Goal: Task Accomplishment & Management: Manage account settings

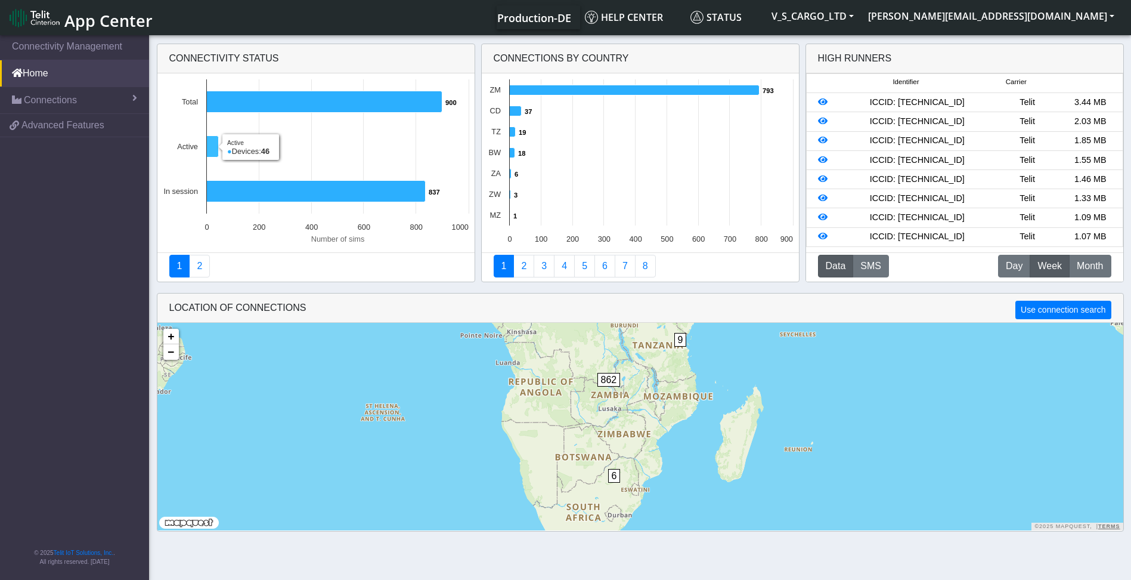
click at [206, 145] on rect at bounding box center [315, 162] width 317 height 179
click at [219, 141] on rect at bounding box center [315, 162] width 317 height 179
click at [106, 104] on link "Connections" at bounding box center [74, 100] width 149 height 26
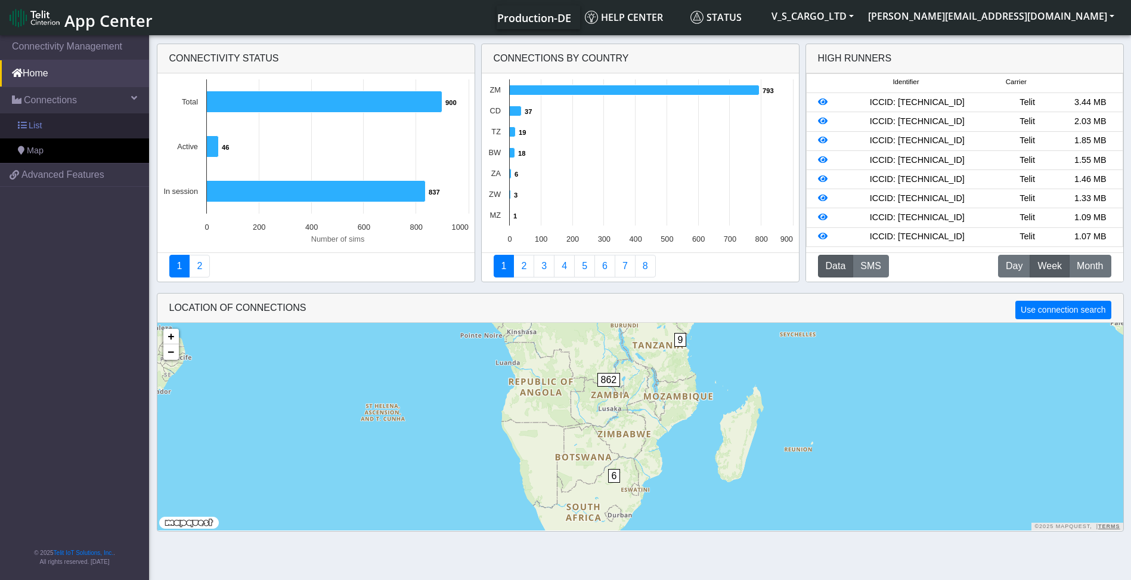
click at [95, 128] on link "List" at bounding box center [74, 125] width 149 height 25
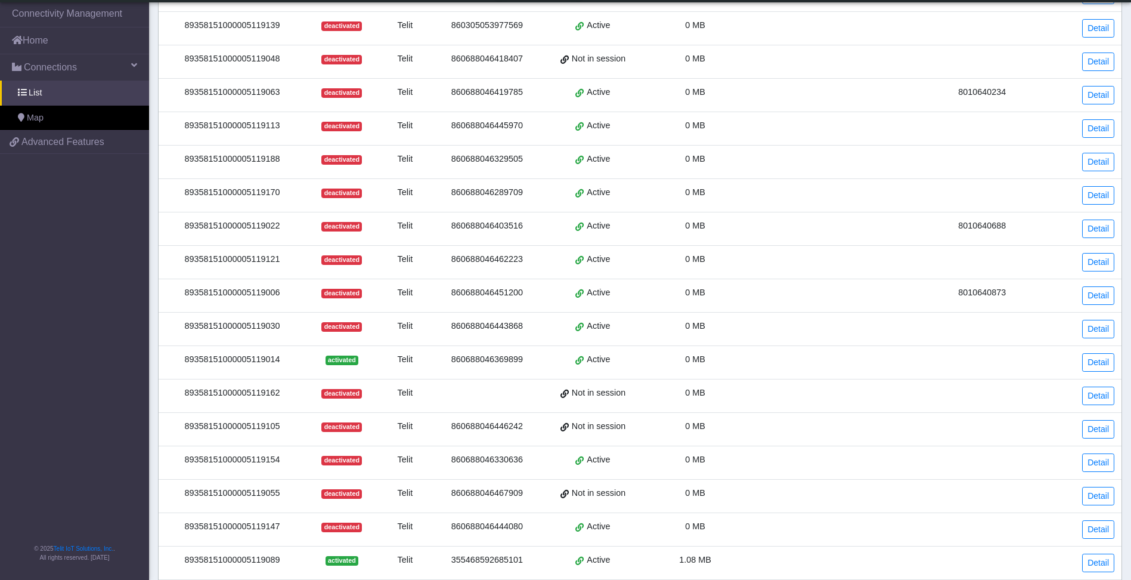
scroll to position [266, 0]
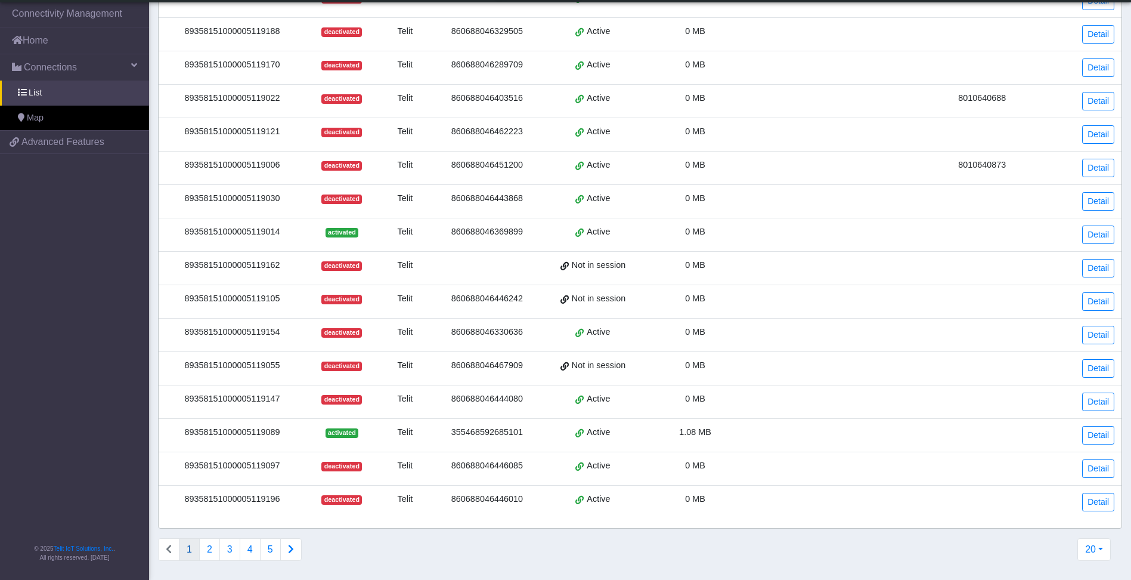
click at [290, 550] on icon "Connections list navigation" at bounding box center [291, 549] width 6 height 10
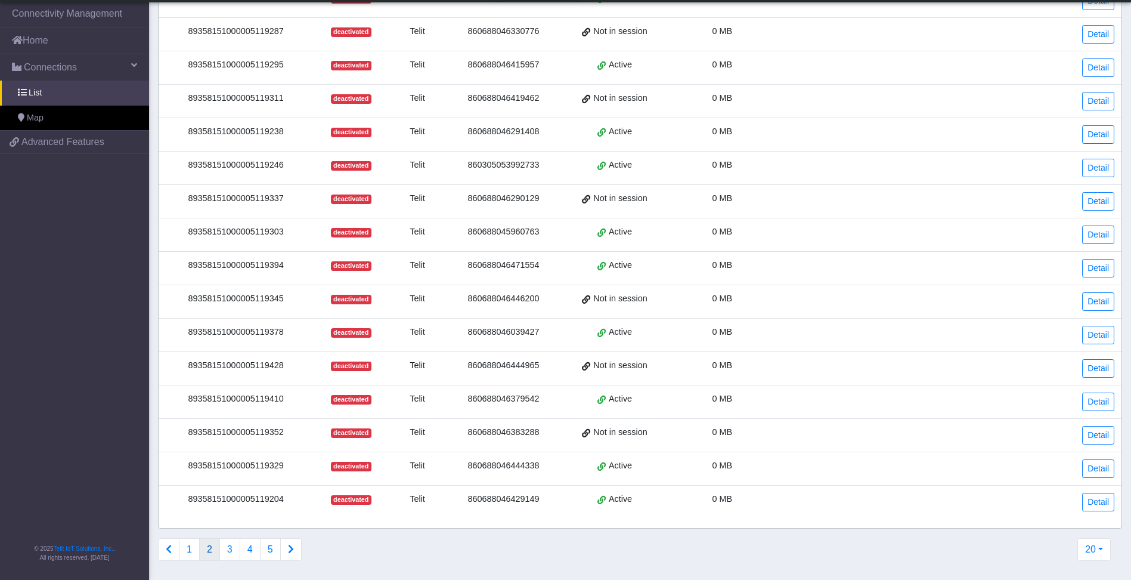
click at [1112, 553] on div "20 20 50 100 200 500 1000 2000" at bounding box center [1094, 554] width 51 height 32
click at [1097, 550] on button "20" at bounding box center [1094, 549] width 33 height 23
click at [1075, 508] on button "1000" at bounding box center [1063, 502] width 94 height 19
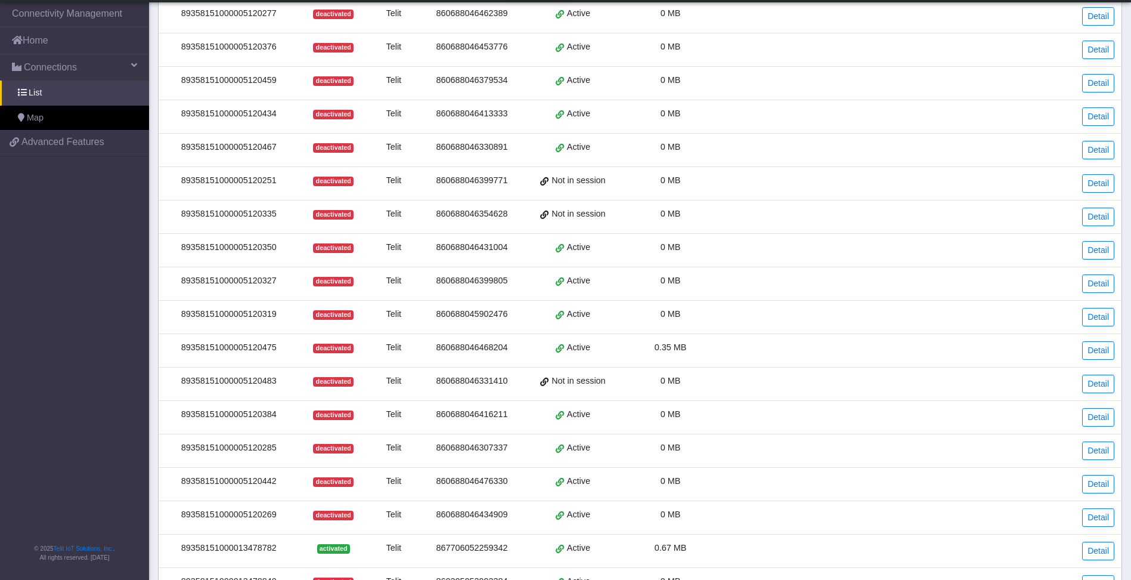
scroll to position [2684, 0]
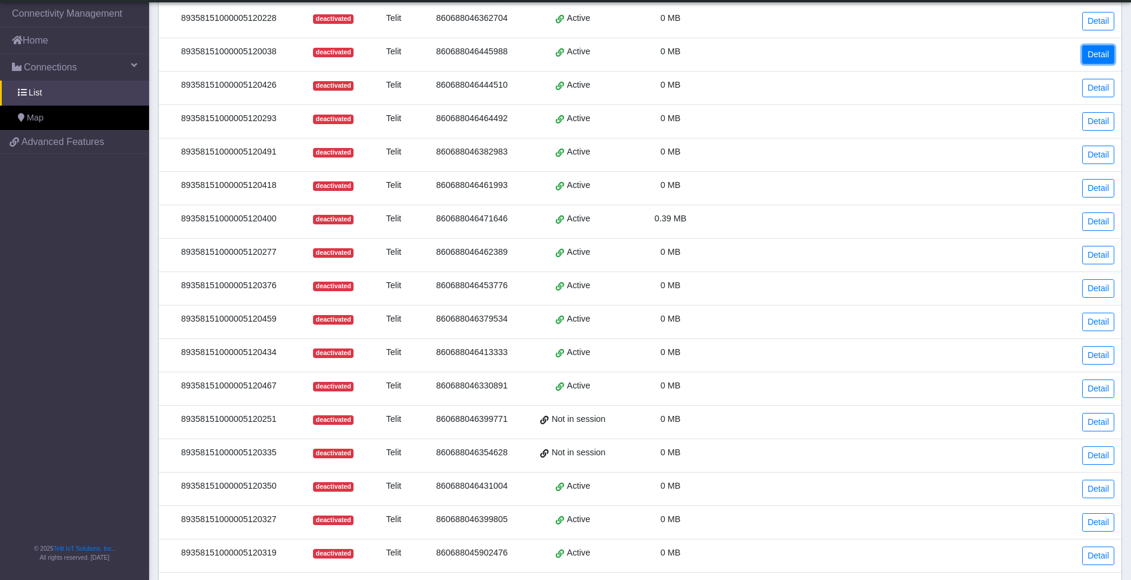
click at [1096, 52] on link "Detail" at bounding box center [1098, 54] width 32 height 18
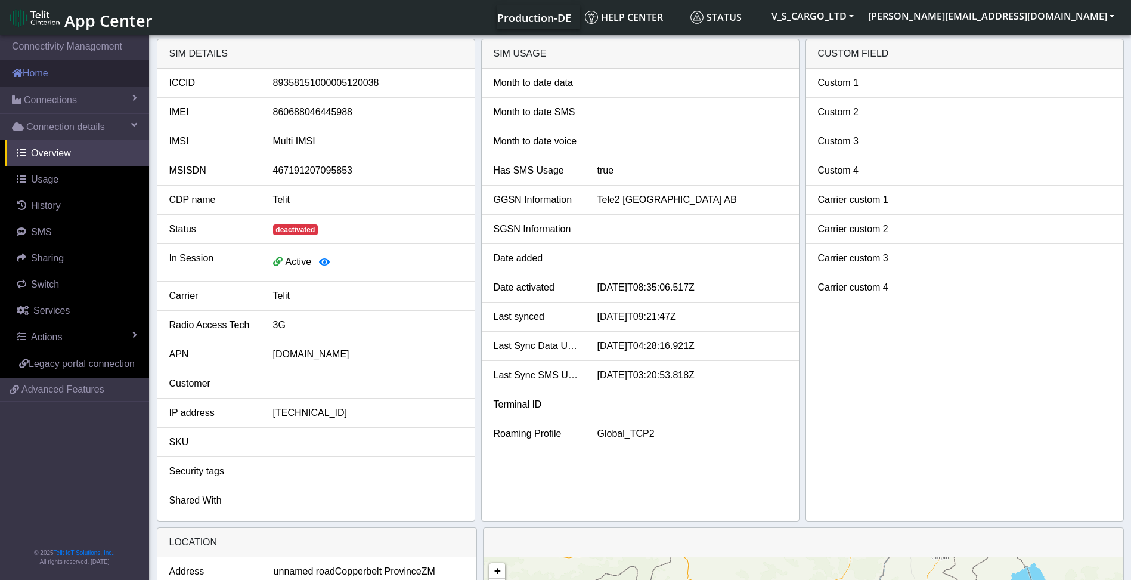
click at [45, 70] on link "Home" at bounding box center [74, 73] width 149 height 26
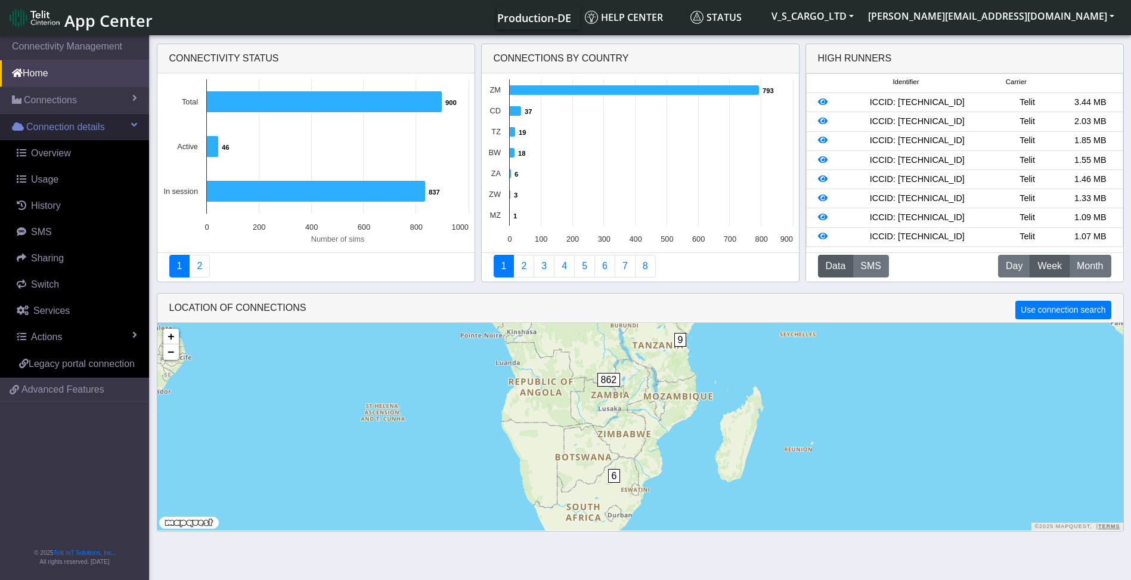
click at [40, 131] on span "Connection details" at bounding box center [65, 127] width 79 height 14
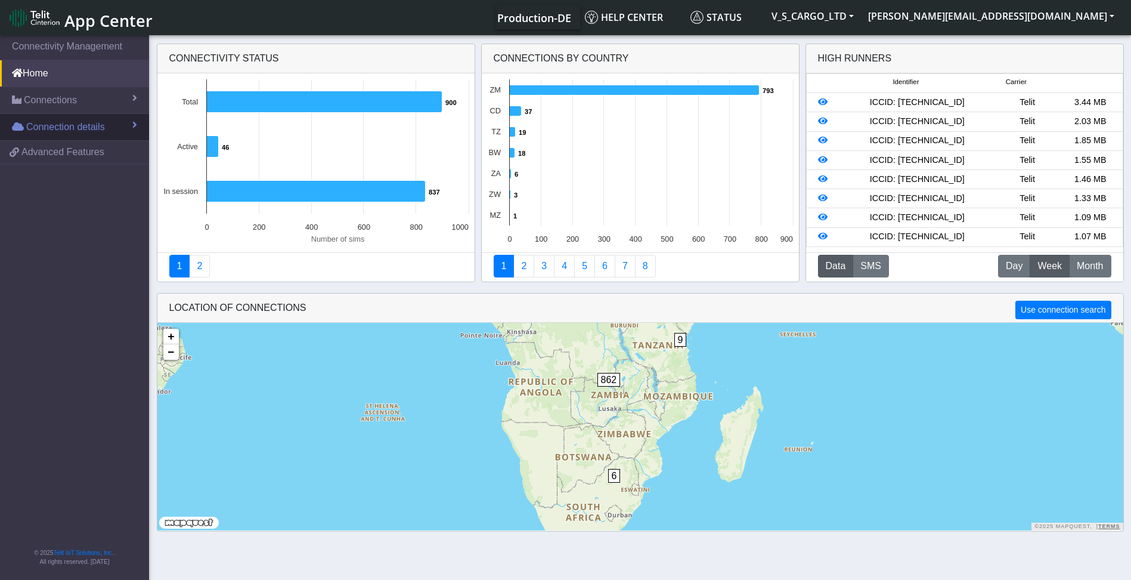
click at [133, 130] on link "Connection details" at bounding box center [74, 127] width 149 height 26
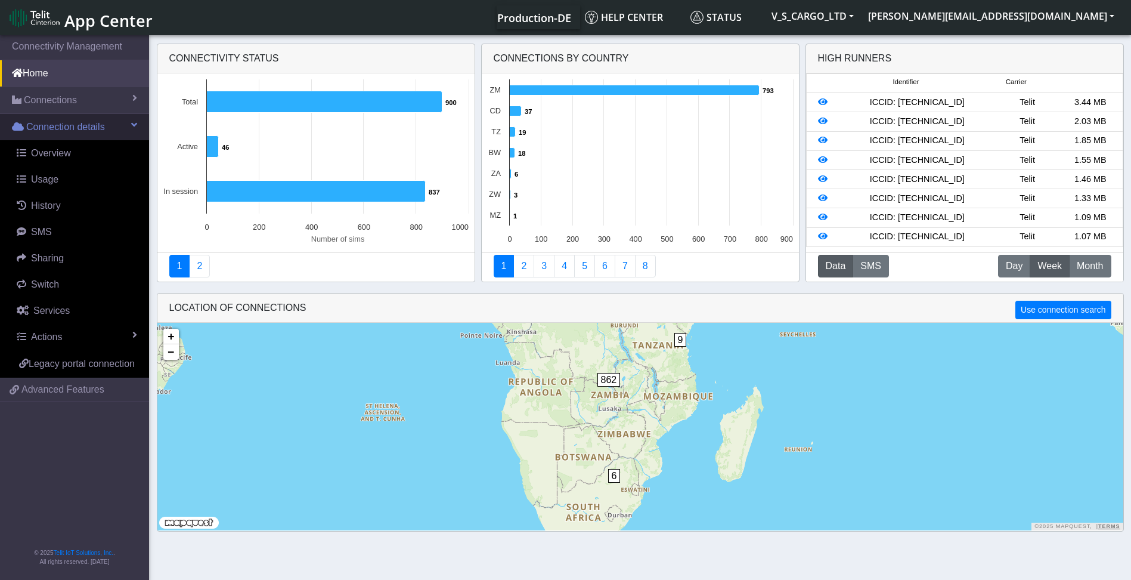
click at [134, 123] on span at bounding box center [134, 125] width 6 height 10
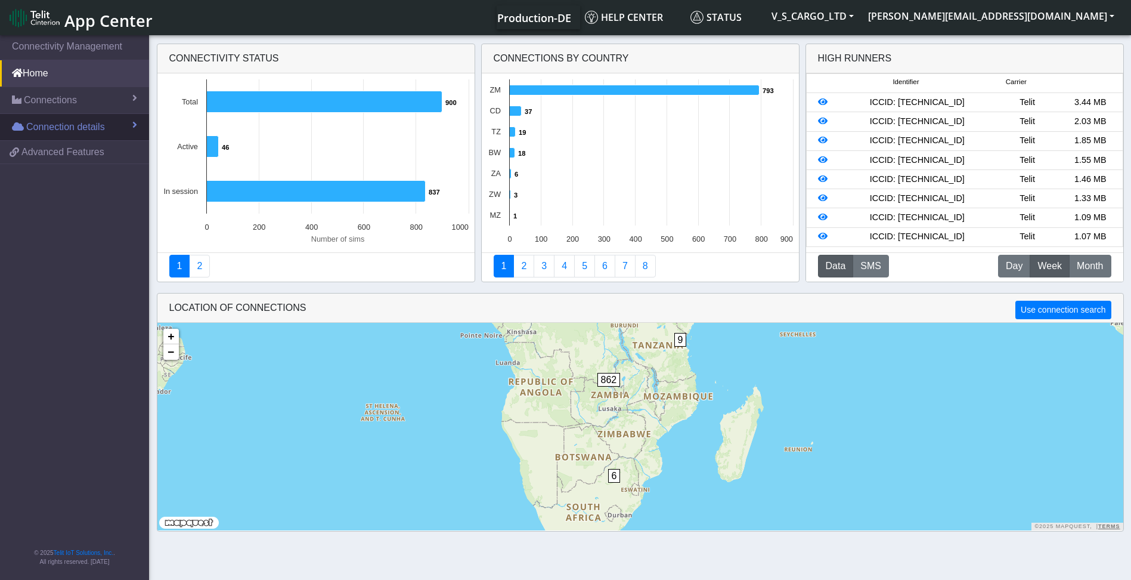
click at [135, 122] on span at bounding box center [134, 125] width 5 height 10
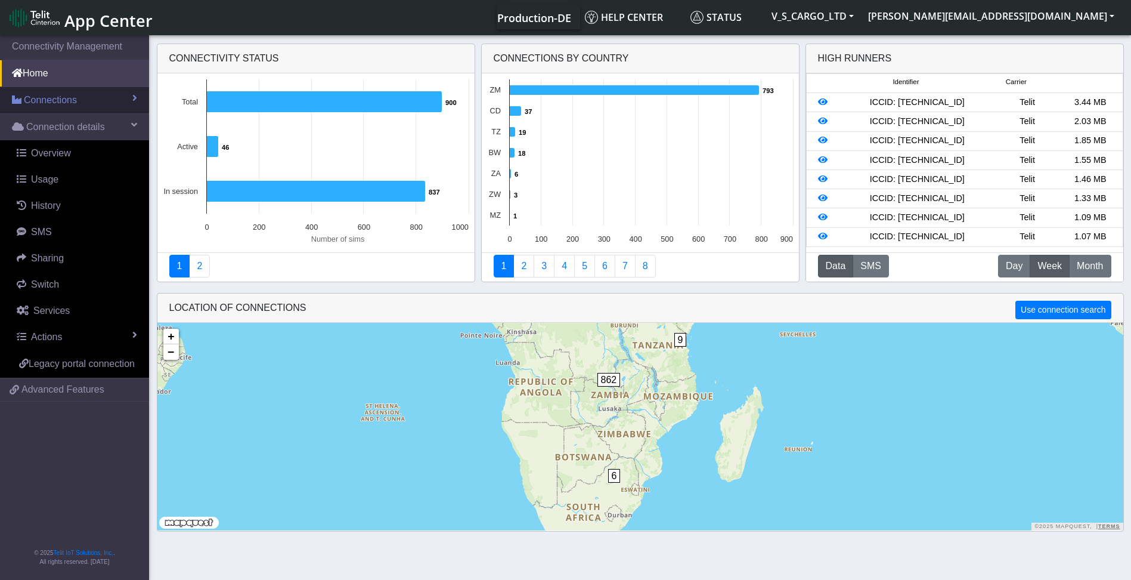
click at [131, 95] on link "Connections" at bounding box center [74, 100] width 149 height 26
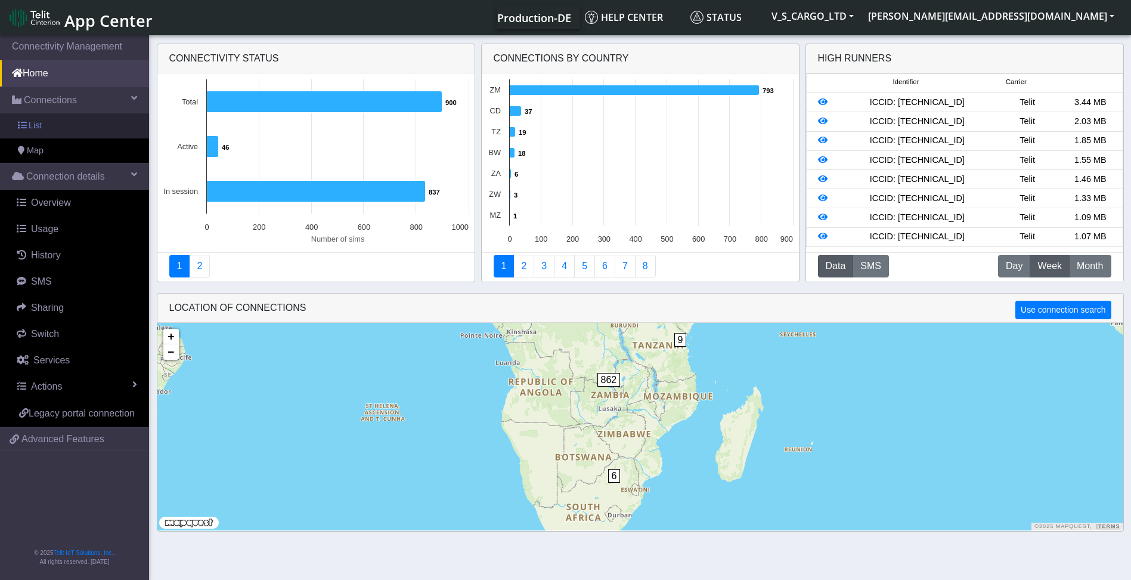
click at [24, 128] on span at bounding box center [22, 125] width 8 height 8
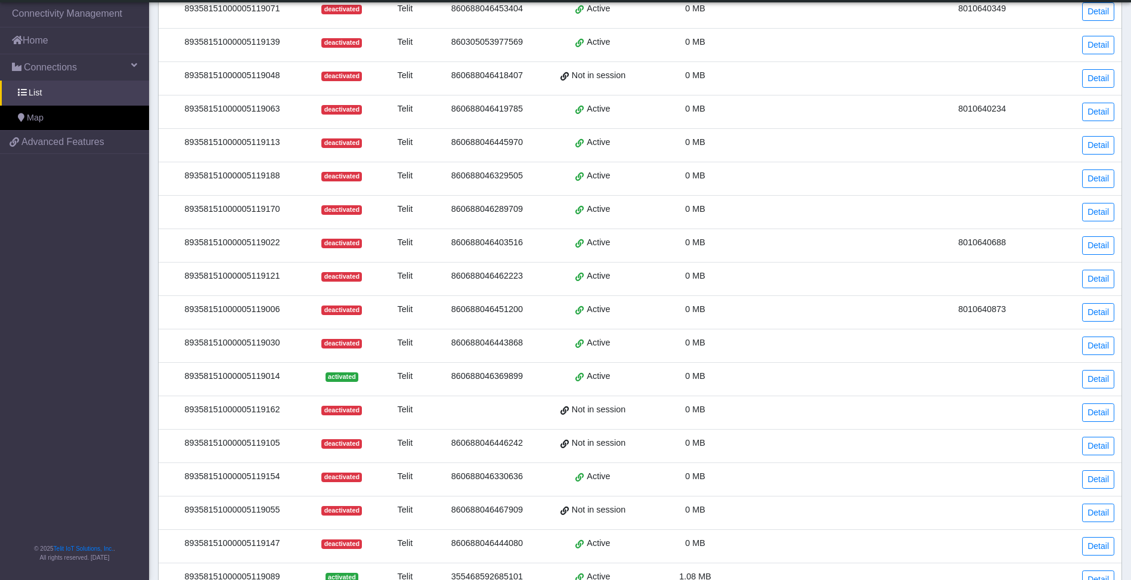
scroll to position [266, 0]
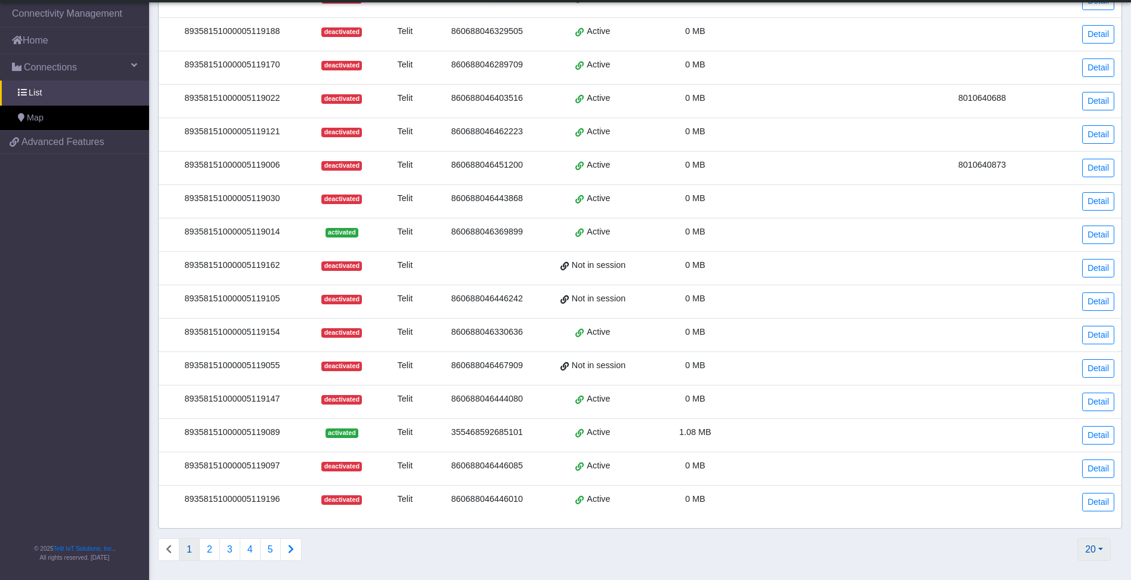
click at [1099, 555] on button "20" at bounding box center [1094, 549] width 33 height 23
click at [1076, 513] on button "2000" at bounding box center [1063, 521] width 94 height 19
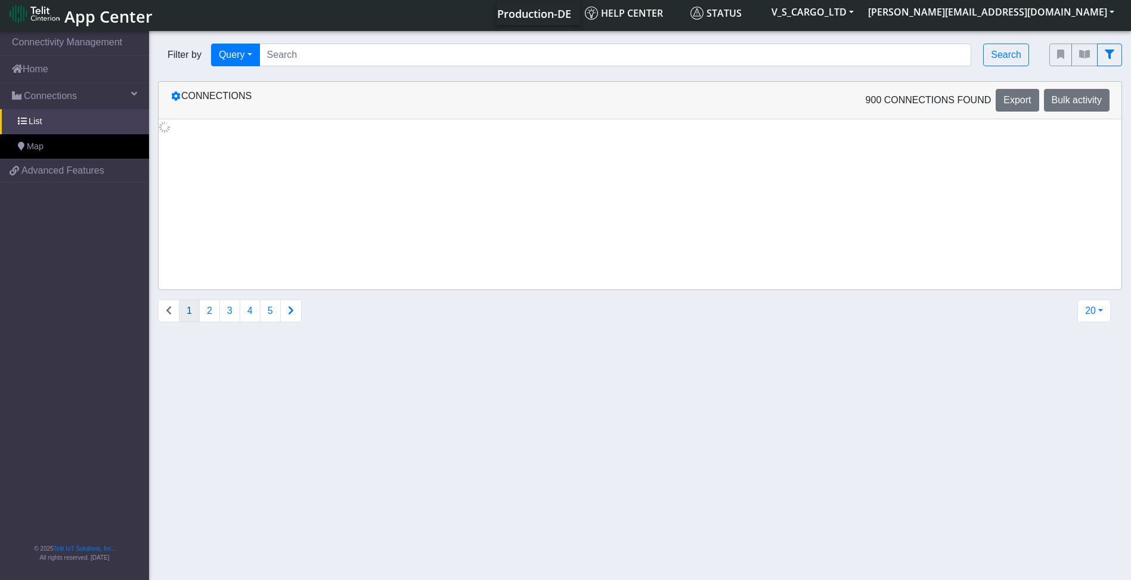
scroll to position [0, 0]
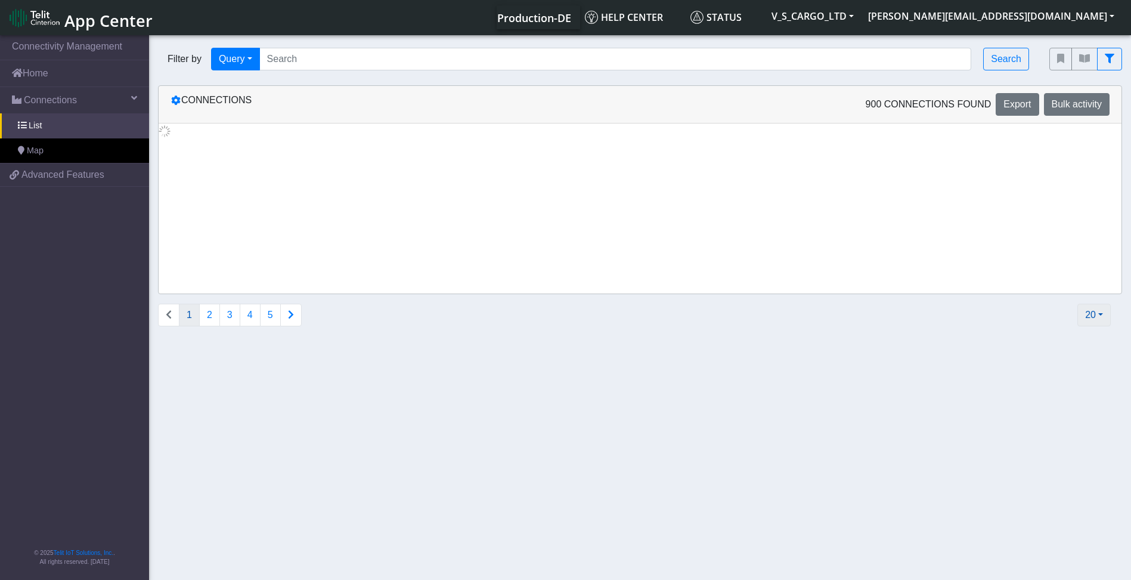
click at [1088, 314] on button "20" at bounding box center [1094, 315] width 33 height 23
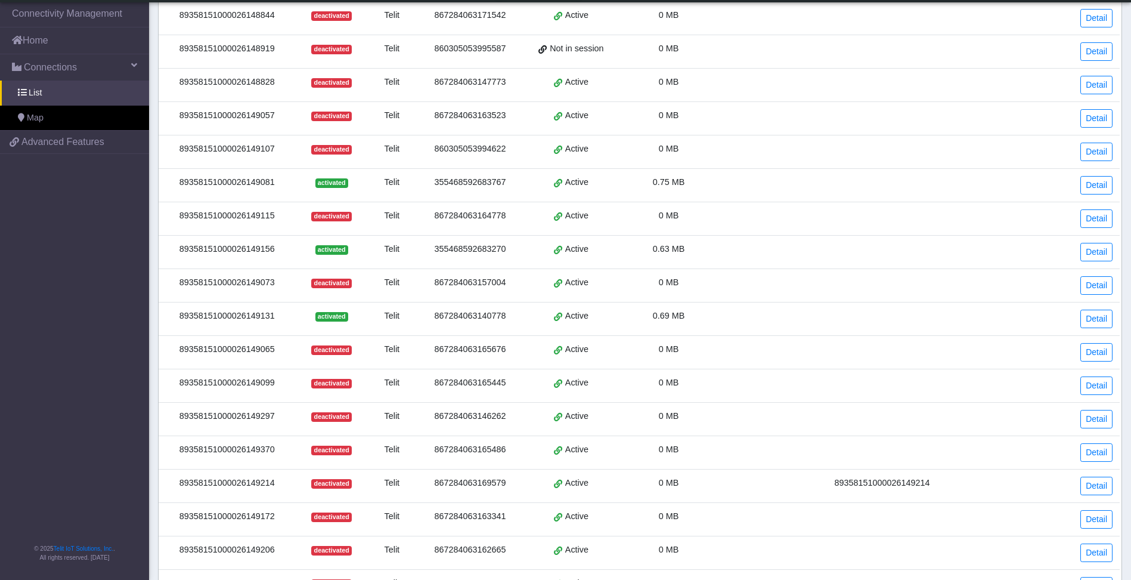
scroll to position [29732, 0]
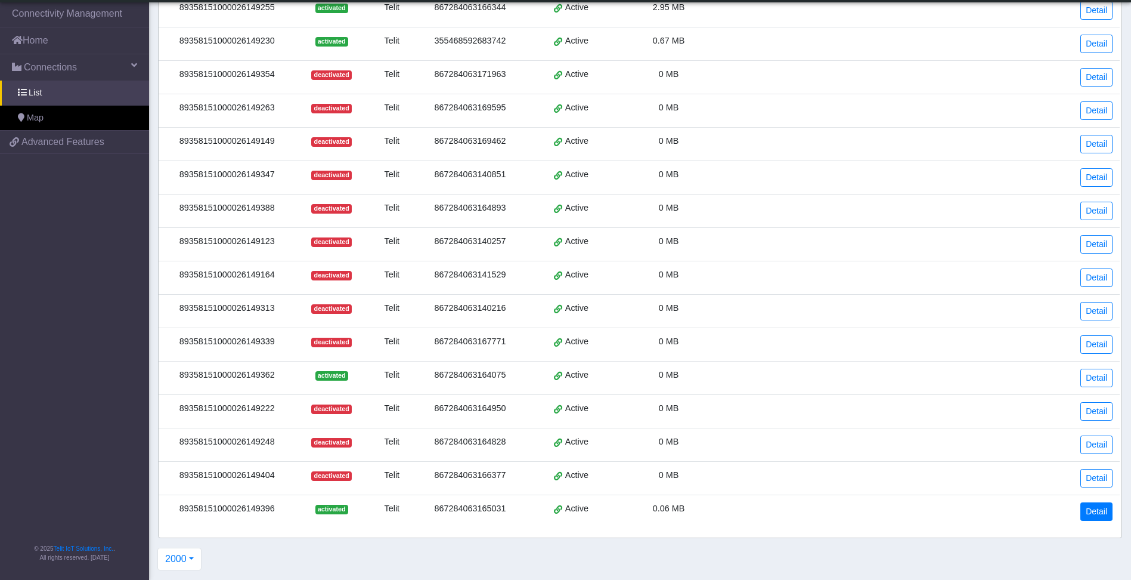
click at [643, 509] on tr "89358151000026149396 activated Telit 867284063165031 Active 0.06 MB Detail" at bounding box center [638, 511] width 963 height 33
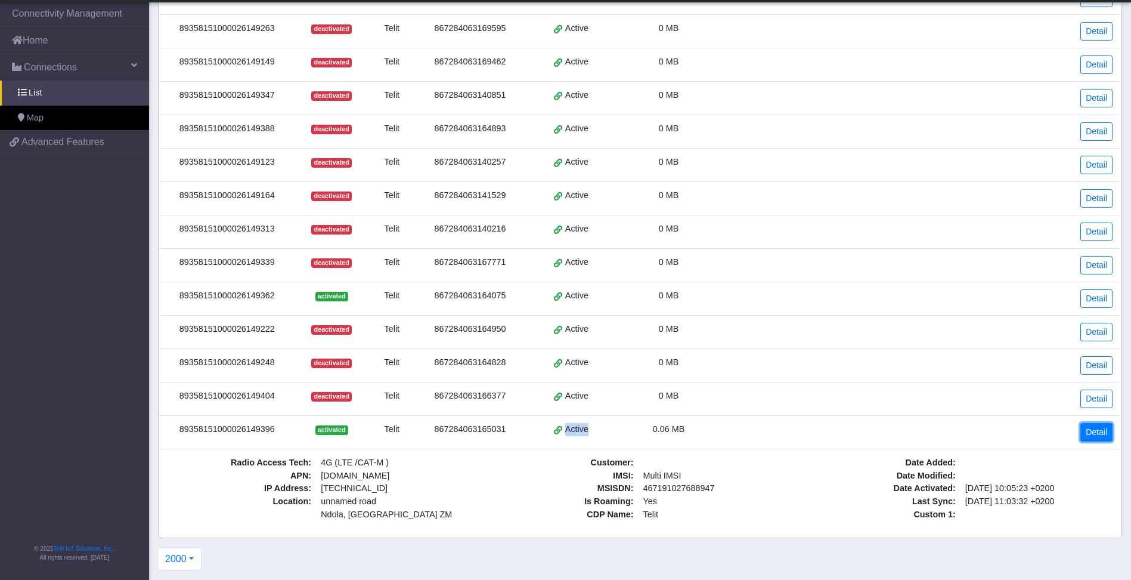
scroll to position [0, 0]
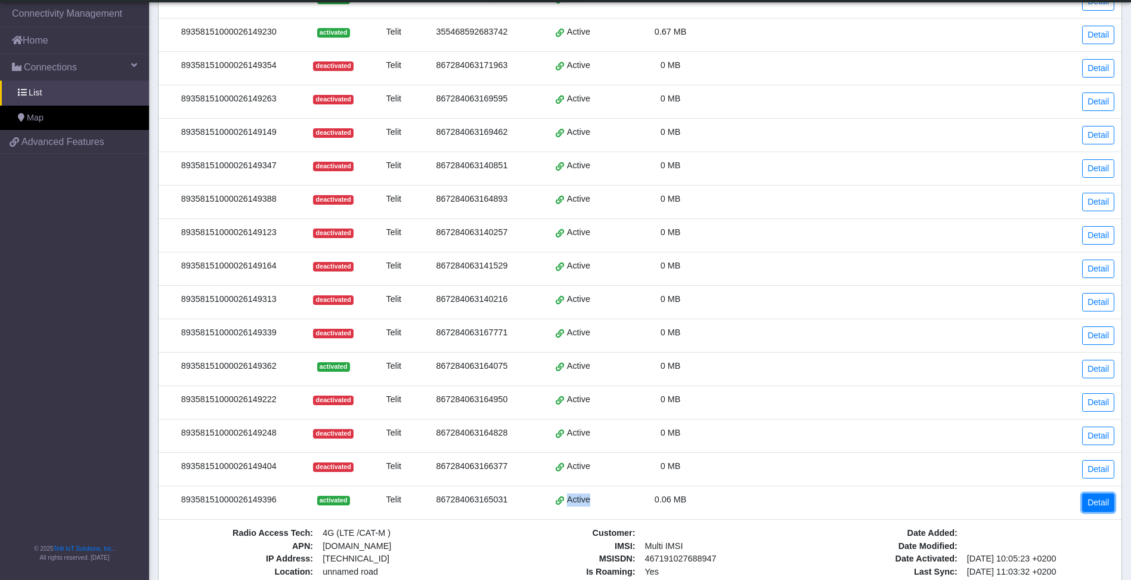
click at [1106, 502] on link "Detail" at bounding box center [1098, 502] width 32 height 18
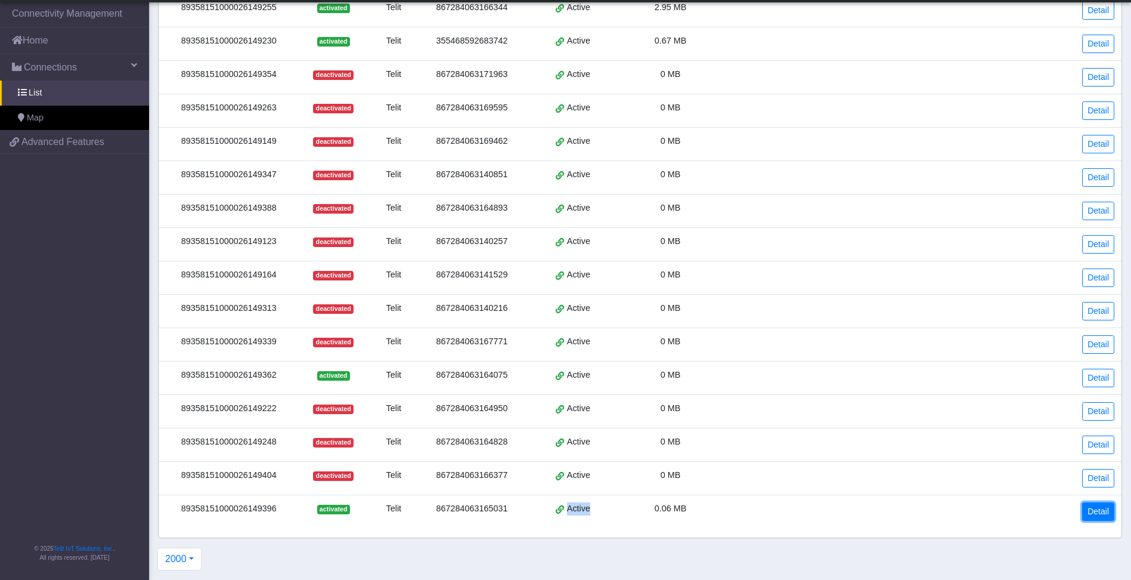
scroll to position [29644, 0]
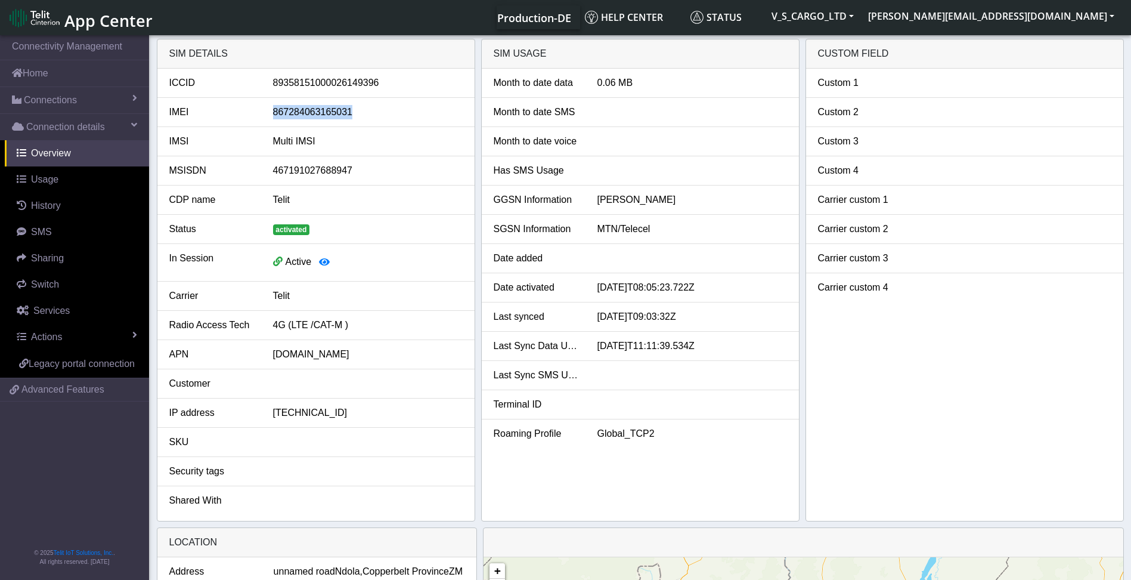
drag, startPoint x: 361, startPoint y: 111, endPoint x: 264, endPoint y: 109, distance: 97.2
click at [264, 109] on div "867284063165031" at bounding box center [368, 112] width 208 height 14
copy div "867284063165031"
click at [83, 339] on link "Actions" at bounding box center [77, 337] width 144 height 26
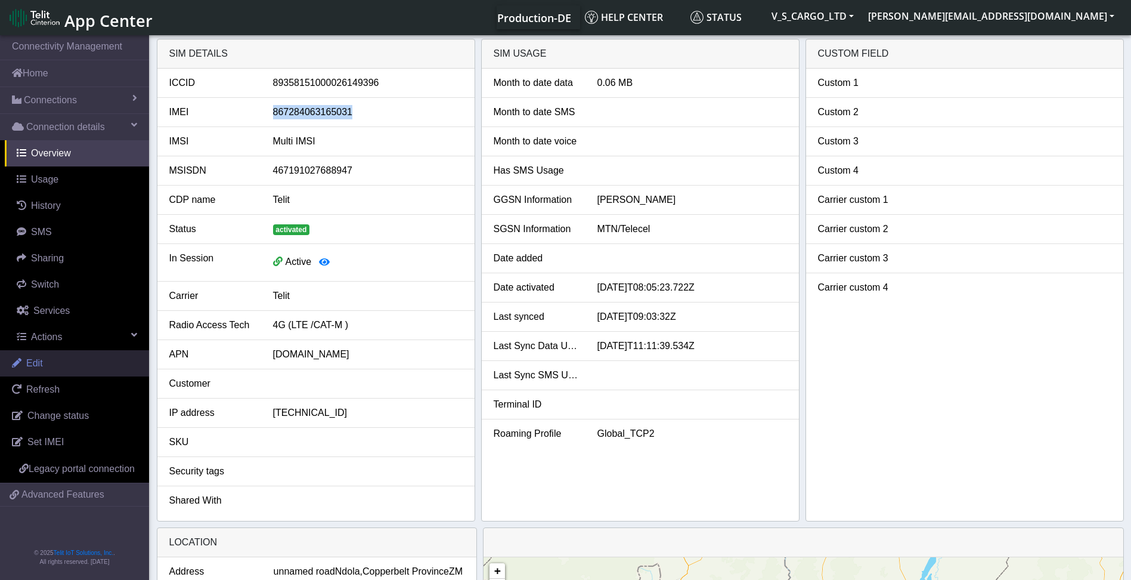
click at [67, 366] on link "Edit" at bounding box center [74, 363] width 149 height 26
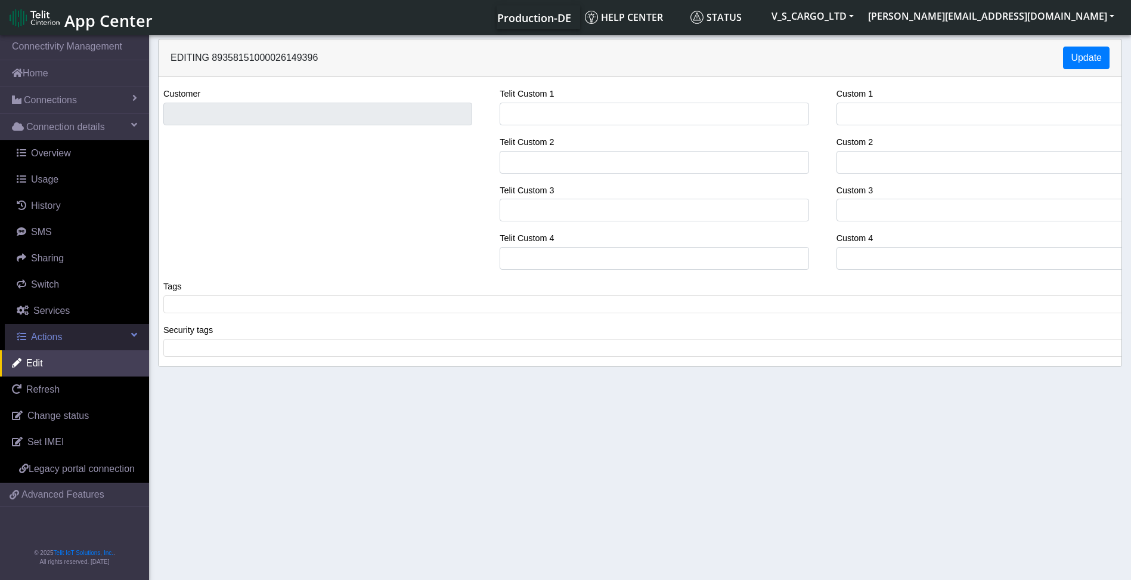
click at [70, 336] on link "Actions" at bounding box center [77, 337] width 144 height 26
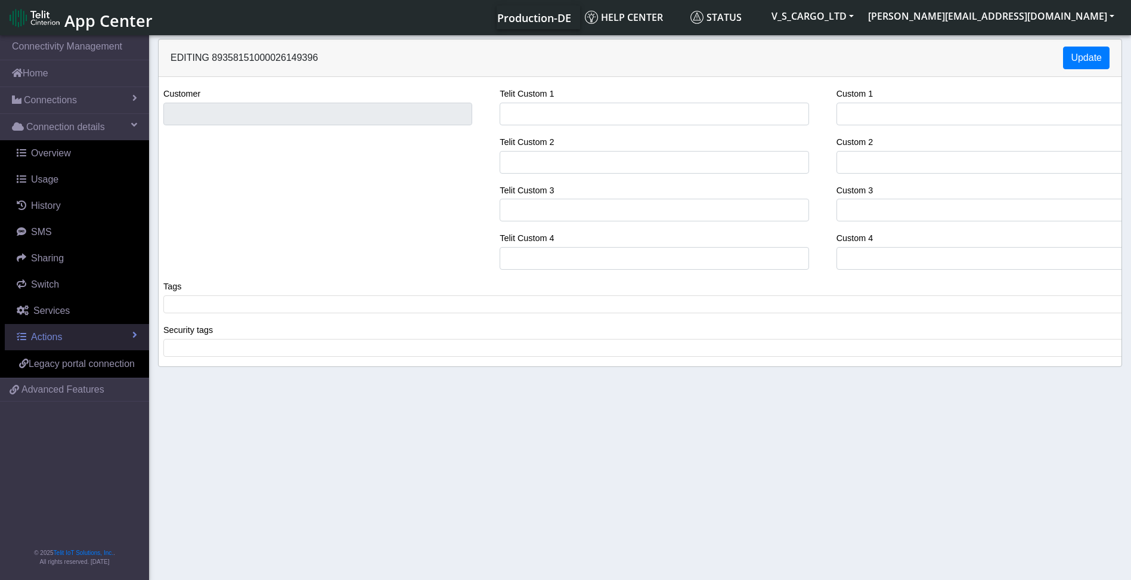
click at [70, 336] on link "Actions" at bounding box center [77, 337] width 144 height 26
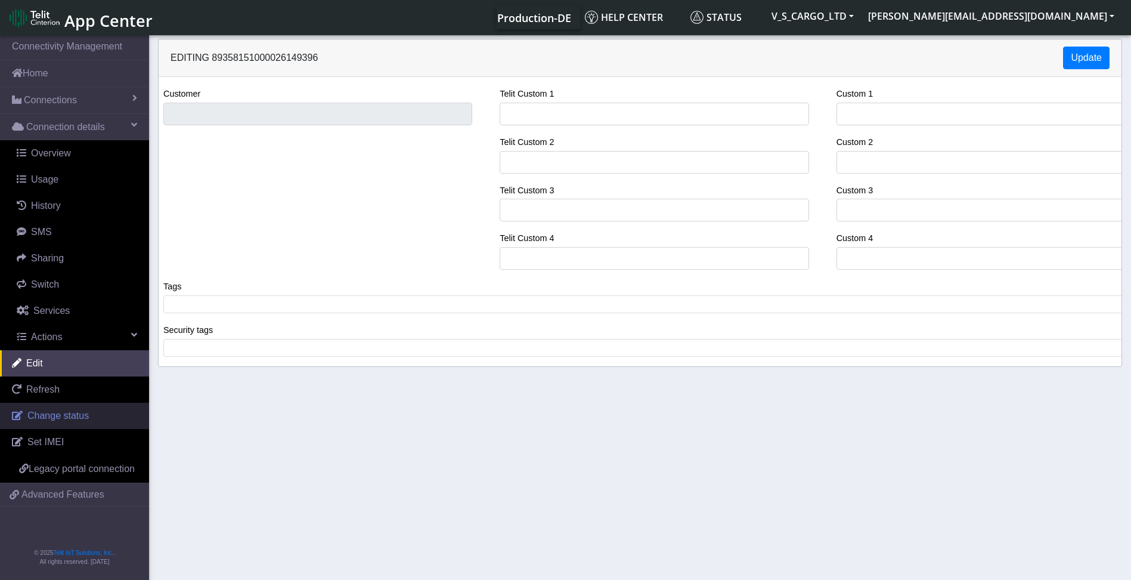
click at [51, 417] on span "Change status" at bounding box center [57, 415] width 61 height 10
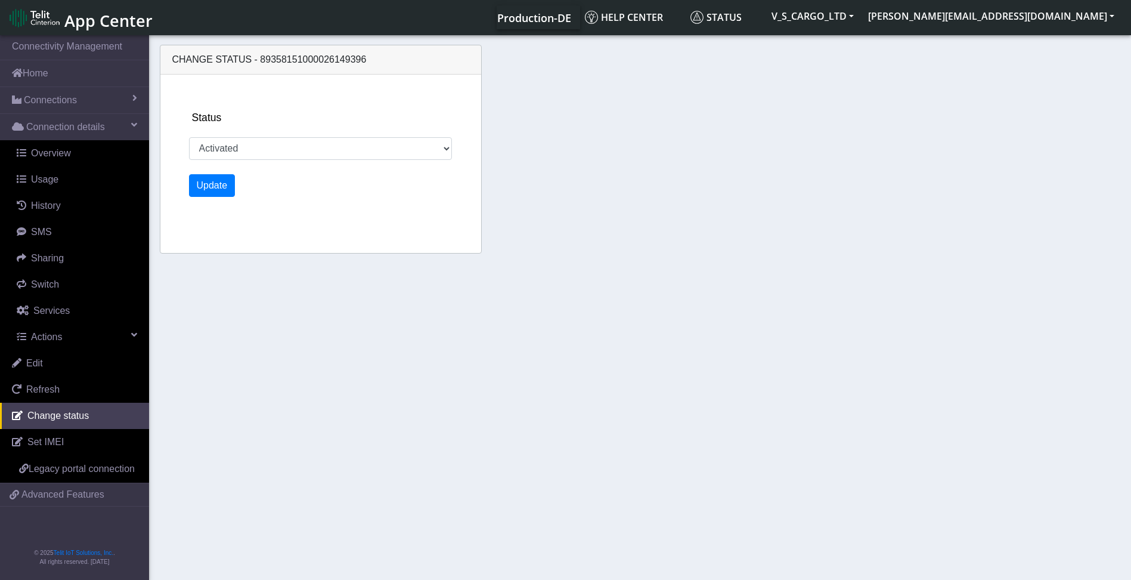
click at [317, 160] on div "Status Activated Deactivated Update" at bounding box center [335, 164] width 302 height 178
click at [318, 153] on select "Activated Deactivated" at bounding box center [320, 148] width 263 height 23
select select "deactivated"
click at [189, 137] on select "Activated Deactivated" at bounding box center [320, 148] width 263 height 23
click at [212, 175] on button "Update" at bounding box center [212, 185] width 47 height 23
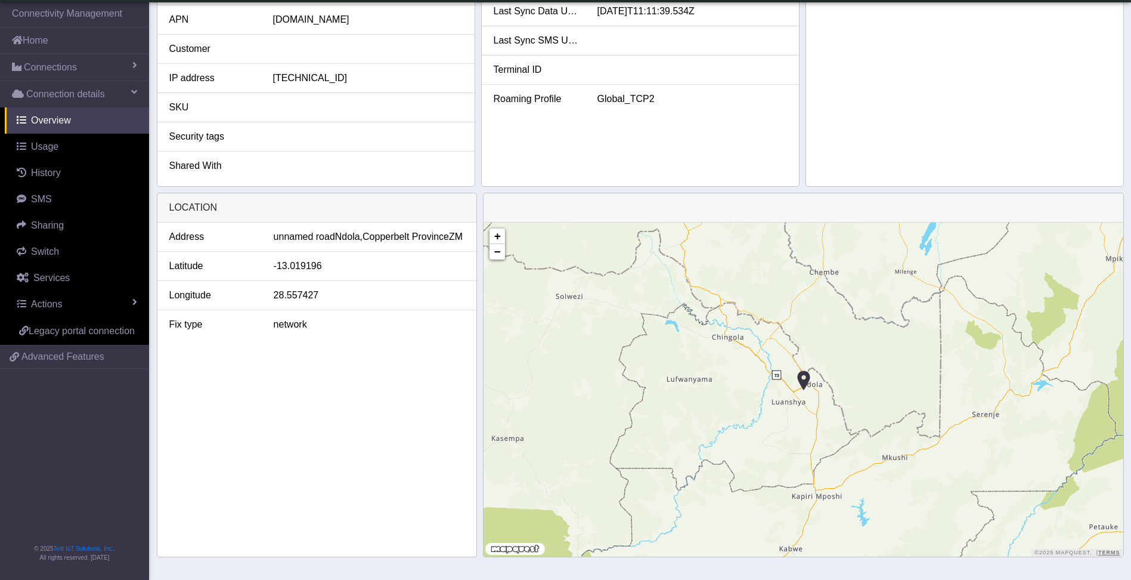
scroll to position [302, 0]
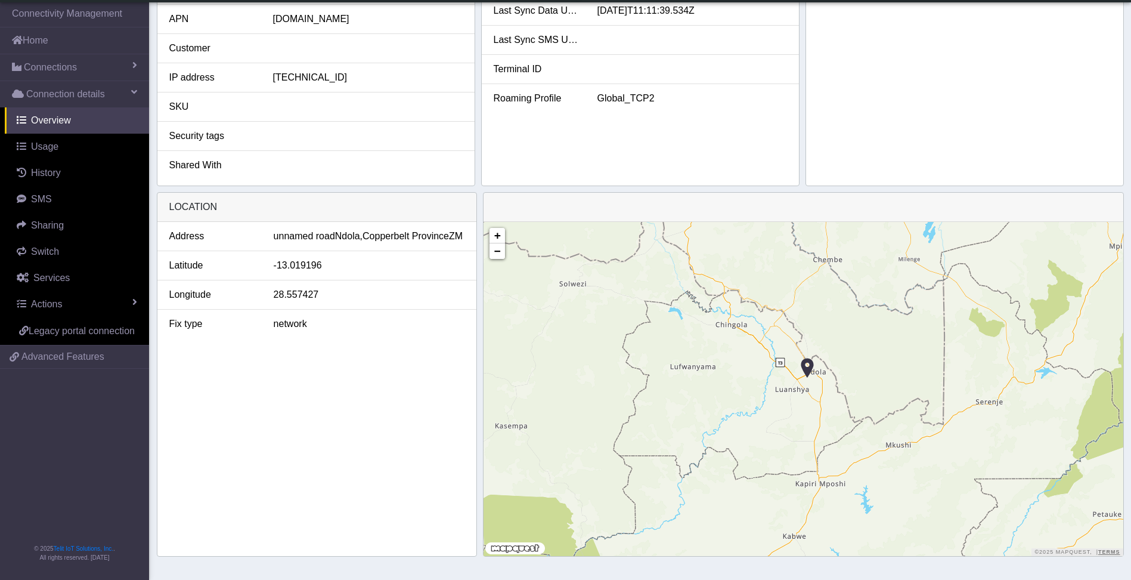
click at [639, 268] on div "+ − ©2025 MapQuest, | Terms" at bounding box center [804, 389] width 640 height 334
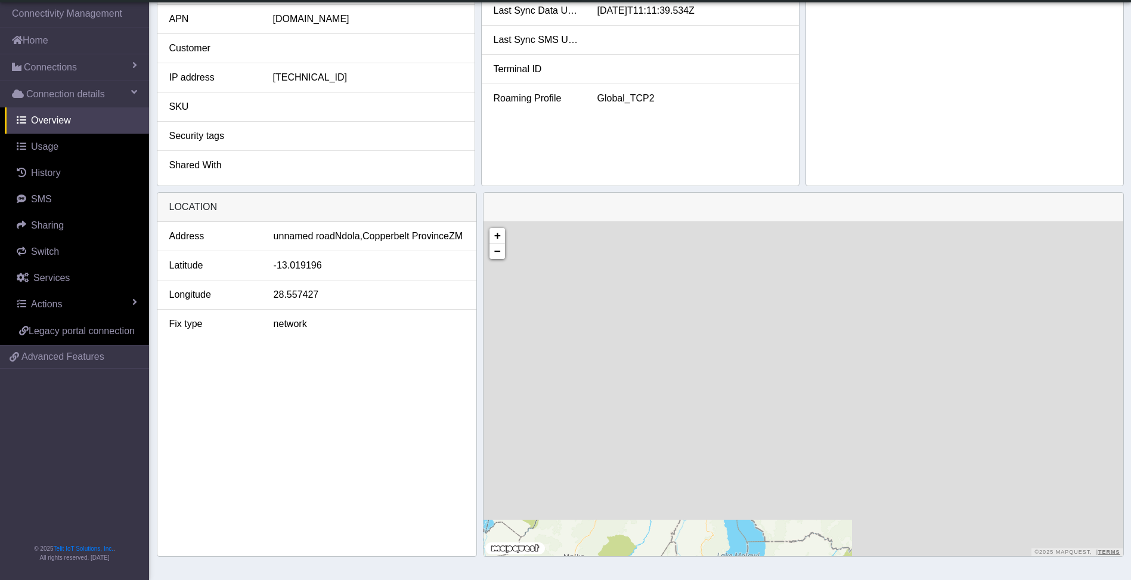
drag, startPoint x: 318, startPoint y: 581, endPoint x: 0, endPoint y: 578, distance: 317.9
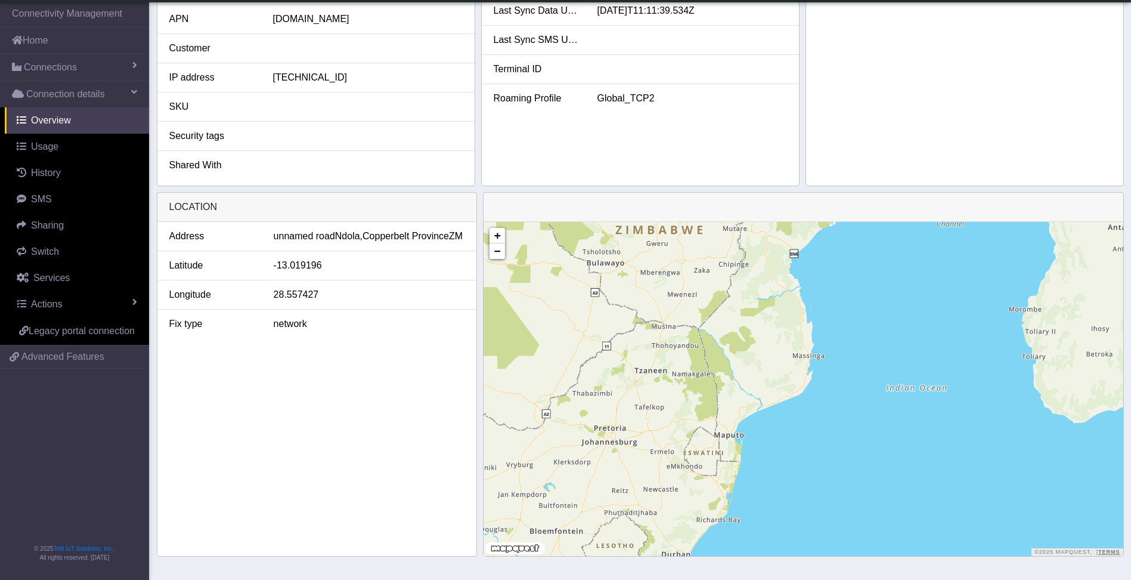
drag, startPoint x: 107, startPoint y: 189, endPoint x: 660, endPoint y: 217, distance: 552.9
click at [660, 217] on div at bounding box center [804, 207] width 640 height 29
drag, startPoint x: 371, startPoint y: 182, endPoint x: 224, endPoint y: 154, distance: 149.8
click at [224, 154] on li "Shared With" at bounding box center [315, 165] width 317 height 29
click at [63, 73] on span "Connections" at bounding box center [50, 67] width 53 height 14
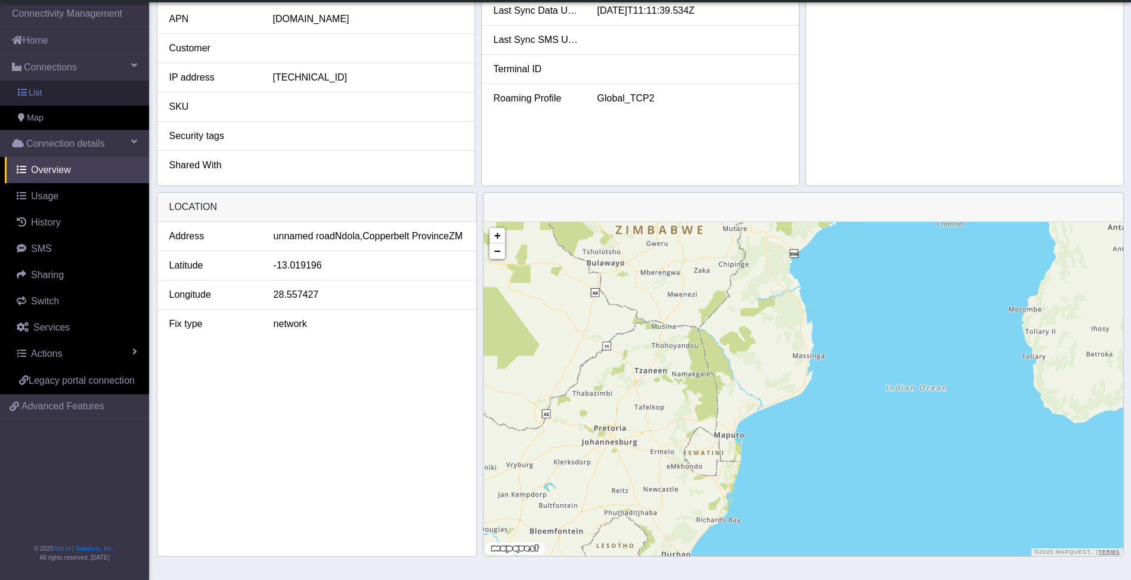
click at [59, 92] on link "List" at bounding box center [74, 93] width 149 height 25
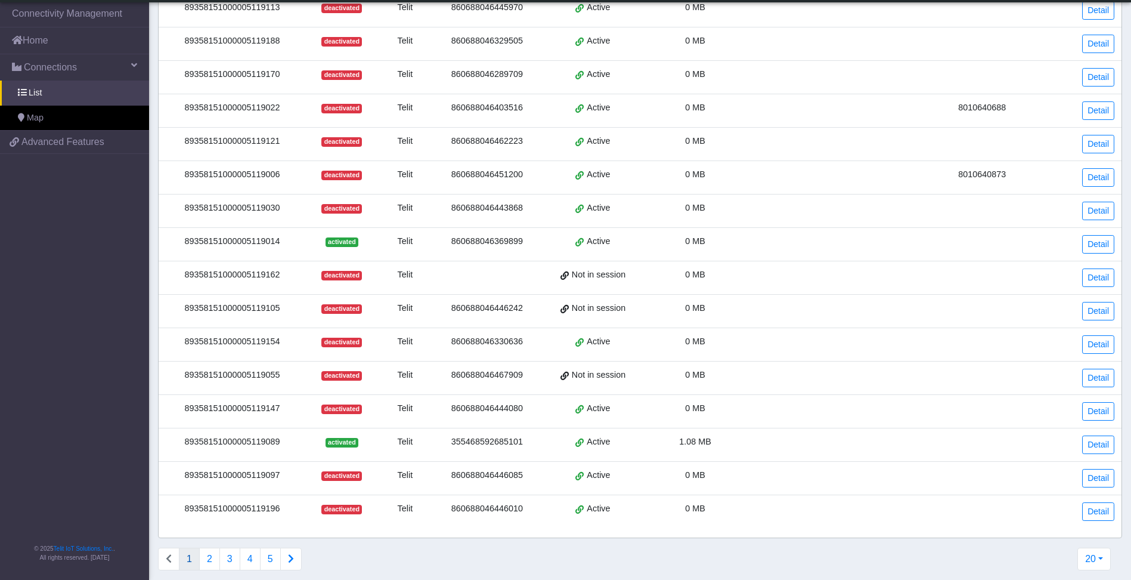
scroll to position [266, 0]
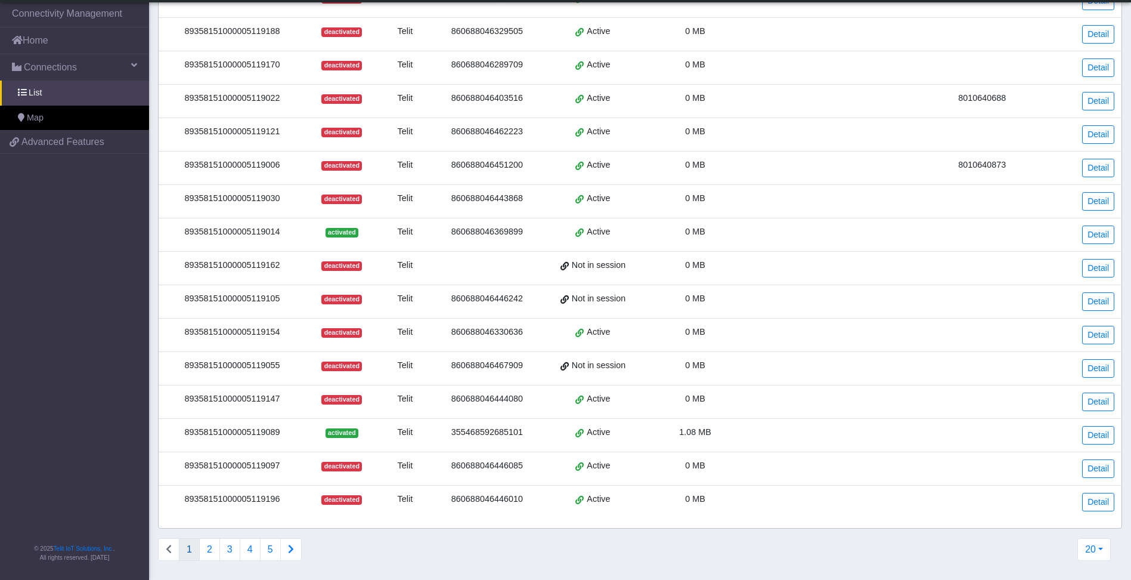
click at [296, 553] on button "Connections list navigation" at bounding box center [290, 549] width 21 height 23
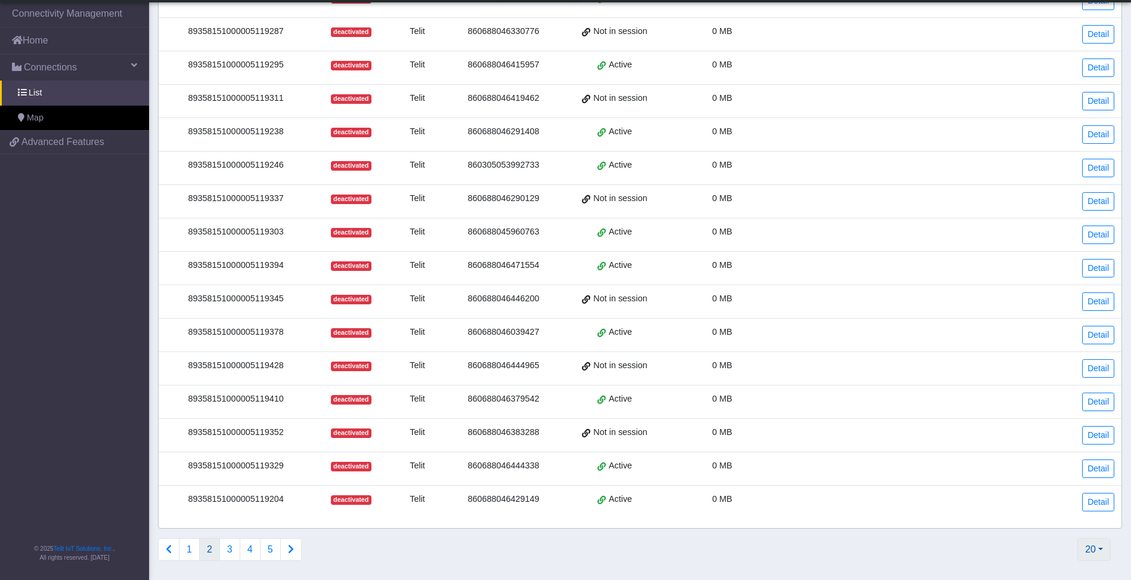
click at [1107, 551] on button "20" at bounding box center [1094, 549] width 33 height 23
click at [1082, 500] on button "1000" at bounding box center [1063, 502] width 94 height 19
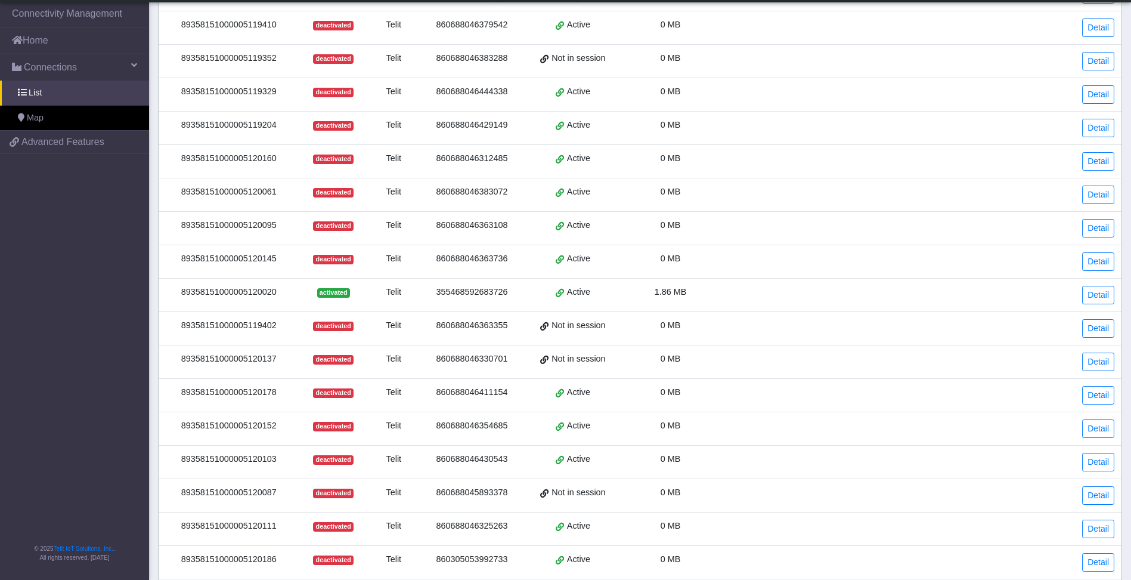
scroll to position [1312, 0]
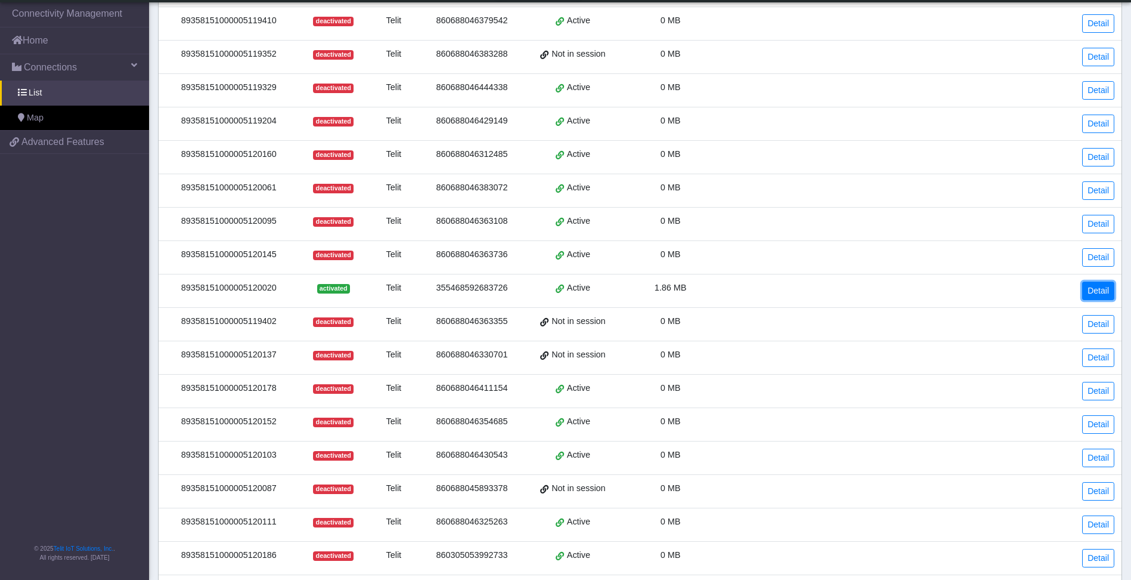
click at [1112, 286] on link "Detail" at bounding box center [1098, 290] width 32 height 18
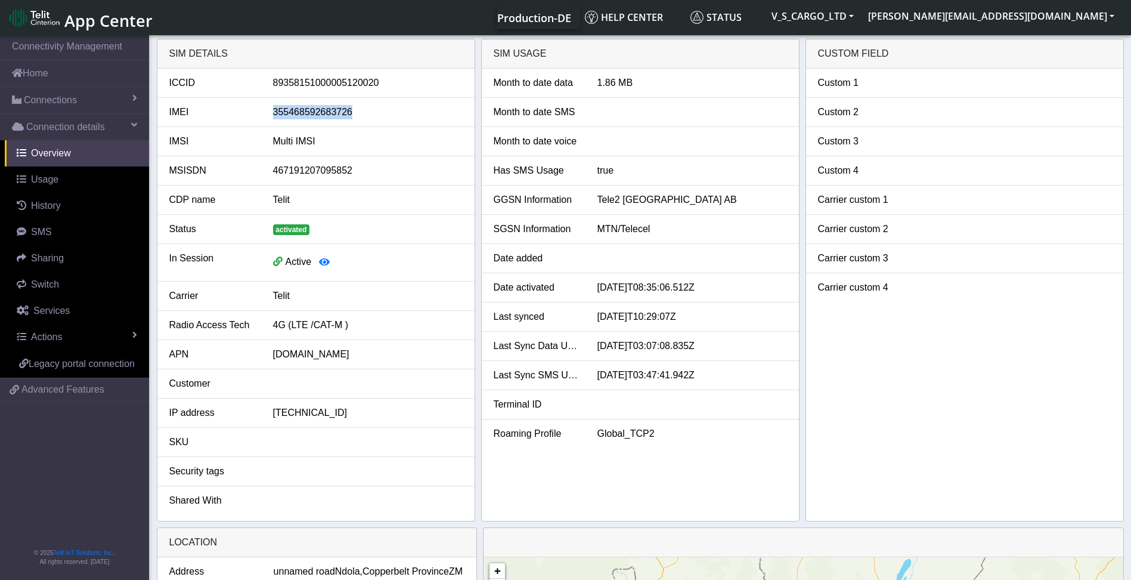
drag, startPoint x: 376, startPoint y: 113, endPoint x: 268, endPoint y: 110, distance: 107.4
click at [268, 110] on div "355468592683726" at bounding box center [368, 112] width 208 height 14
copy div "355468592683726"
